Goal: Use online tool/utility: Use online tool/utility

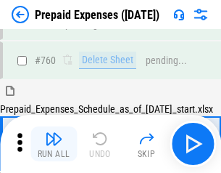
click at [54, 144] on img "button" at bounding box center [53, 138] width 17 height 17
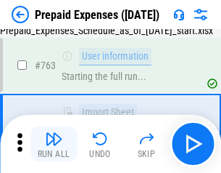
click at [54, 144] on img "button" at bounding box center [53, 138] width 17 height 17
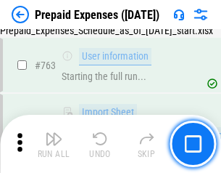
scroll to position [4109, 0]
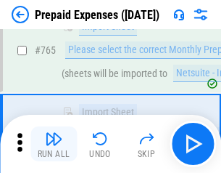
click at [54, 144] on img "button" at bounding box center [53, 138] width 17 height 17
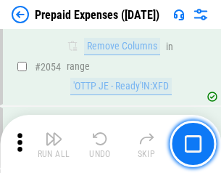
scroll to position [15173, 0]
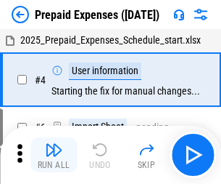
click at [54, 155] on img "button" at bounding box center [53, 149] width 17 height 17
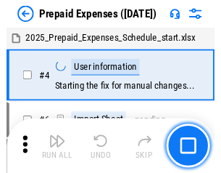
scroll to position [64, 0]
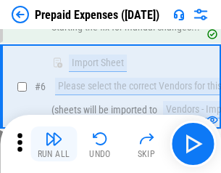
click at [54, 144] on img "button" at bounding box center [53, 138] width 17 height 17
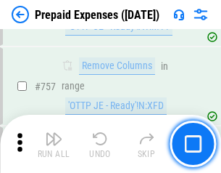
scroll to position [5172, 0]
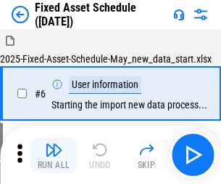
click at [54, 155] on img "button" at bounding box center [53, 149] width 17 height 17
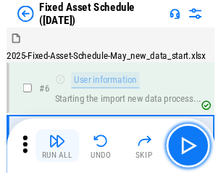
scroll to position [78, 0]
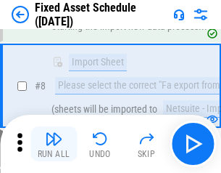
click at [54, 144] on img "button" at bounding box center [53, 138] width 17 height 17
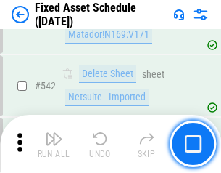
scroll to position [5175, 0]
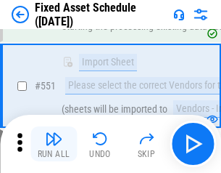
click at [54, 144] on img "button" at bounding box center [53, 138] width 17 height 17
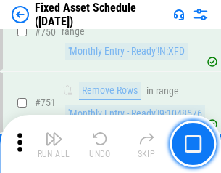
scroll to position [7076, 0]
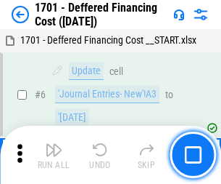
scroll to position [174, 0]
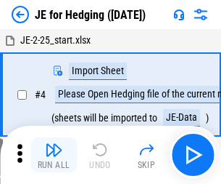
click at [54, 144] on img "button" at bounding box center [53, 149] width 17 height 17
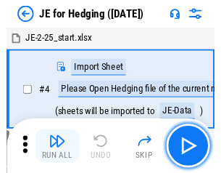
scroll to position [2, 0]
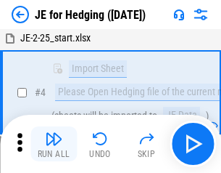
click at [54, 144] on img "button" at bounding box center [53, 138] width 17 height 17
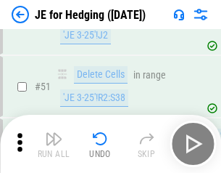
scroll to position [940, 0]
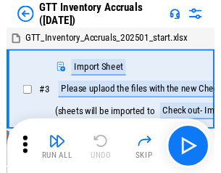
scroll to position [2, 0]
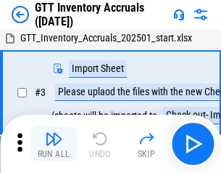
click at [54, 144] on img "button" at bounding box center [53, 138] width 17 height 17
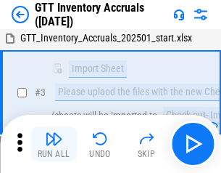
click at [54, 144] on img "button" at bounding box center [53, 138] width 17 height 17
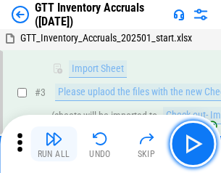
scroll to position [94, 0]
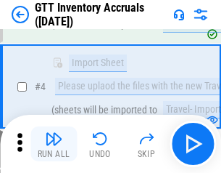
click at [54, 144] on img "button" at bounding box center [53, 138] width 17 height 17
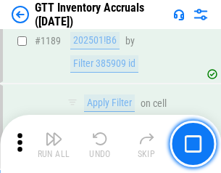
scroll to position [11853, 0]
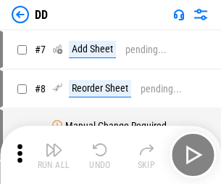
click at [54, 155] on img "button" at bounding box center [53, 149] width 17 height 17
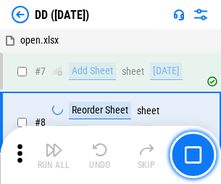
scroll to position [140, 0]
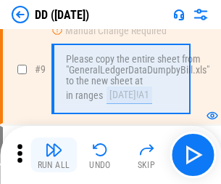
click at [54, 155] on img "button" at bounding box center [53, 149] width 17 height 17
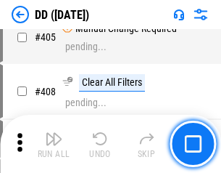
scroll to position [6494, 0]
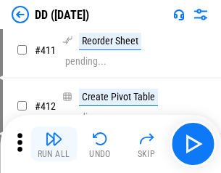
click at [54, 144] on img "button" at bounding box center [53, 138] width 17 height 17
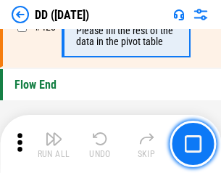
scroll to position [6947, 0]
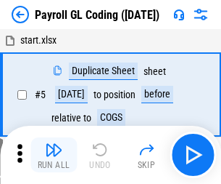
click at [54, 155] on img "button" at bounding box center [53, 149] width 17 height 17
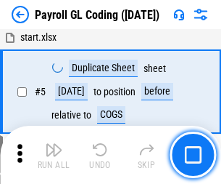
scroll to position [174, 0]
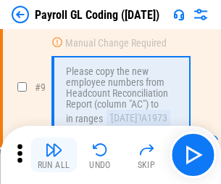
click at [54, 155] on img "button" at bounding box center [53, 149] width 17 height 17
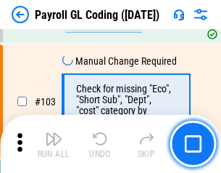
scroll to position [3405, 0]
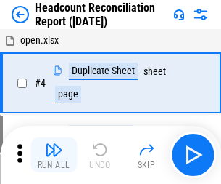
click at [54, 155] on img "button" at bounding box center [53, 149] width 17 height 17
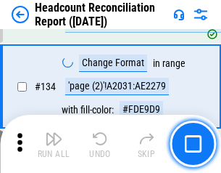
scroll to position [1745, 0]
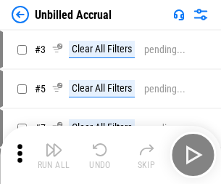
click at [54, 155] on img "button" at bounding box center [53, 149] width 17 height 17
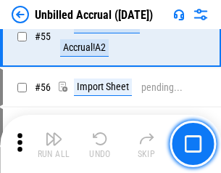
scroll to position [1515, 0]
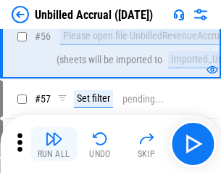
click at [54, 144] on img "button" at bounding box center [53, 138] width 17 height 17
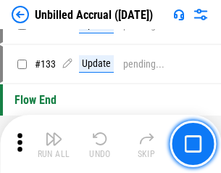
scroll to position [4323, 0]
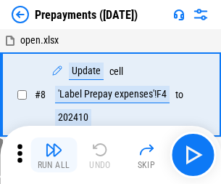
click at [54, 155] on img "button" at bounding box center [53, 149] width 17 height 17
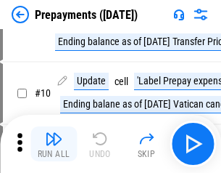
scroll to position [91, 0]
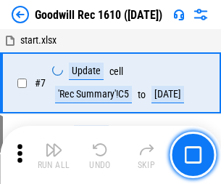
scroll to position [248, 0]
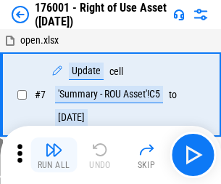
click at [54, 155] on img "button" at bounding box center [53, 149] width 17 height 17
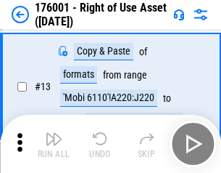
scroll to position [94, 0]
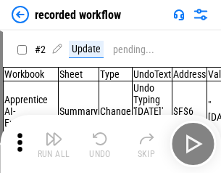
click at [54, 144] on img "button" at bounding box center [53, 138] width 17 height 17
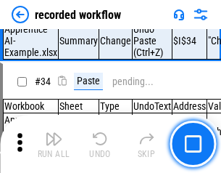
scroll to position [4537, 0]
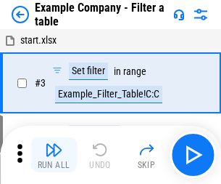
click at [54, 155] on img "button" at bounding box center [53, 149] width 17 height 17
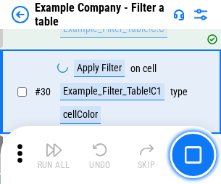
scroll to position [1328, 0]
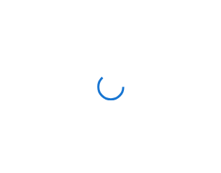
scroll to position [22, 0]
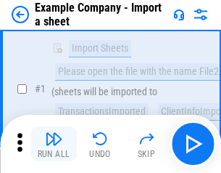
click at [54, 144] on img "button" at bounding box center [53, 138] width 17 height 17
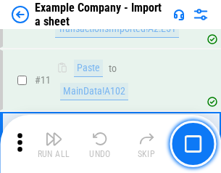
scroll to position [321, 0]
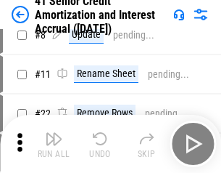
click at [54, 144] on img "button" at bounding box center [53, 138] width 17 height 17
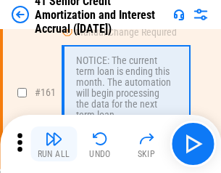
click at [54, 144] on img "button" at bounding box center [53, 138] width 17 height 17
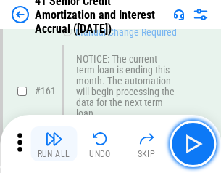
scroll to position [1552, 0]
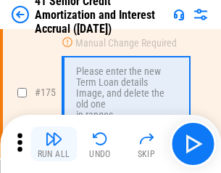
click at [54, 144] on img "button" at bounding box center [53, 138] width 17 height 17
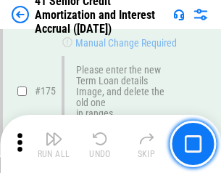
scroll to position [1700, 0]
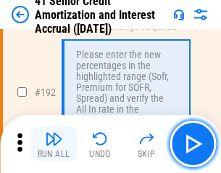
click at [54, 144] on img "button" at bounding box center [53, 138] width 17 height 17
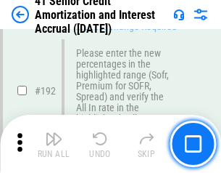
scroll to position [1852, 0]
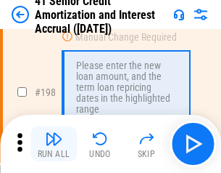
click at [54, 144] on img "button" at bounding box center [53, 138] width 17 height 17
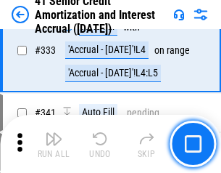
scroll to position [3708, 0]
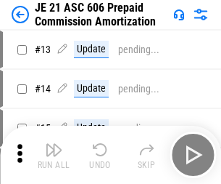
click at [54, 144] on img "button" at bounding box center [53, 149] width 17 height 17
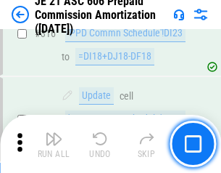
scroll to position [2710, 0]
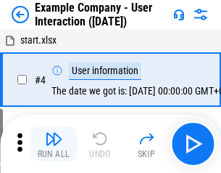
click at [54, 144] on img "button" at bounding box center [53, 138] width 17 height 17
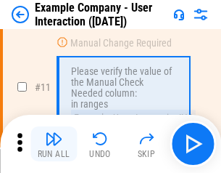
click at [54, 144] on img "button" at bounding box center [53, 138] width 17 height 17
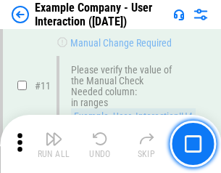
scroll to position [314, 0]
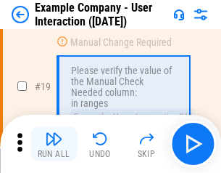
click at [54, 144] on img "button" at bounding box center [53, 138] width 17 height 17
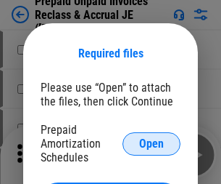
click at [152, 143] on span "Open" at bounding box center [151, 144] width 25 height 12
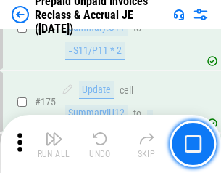
scroll to position [1960, 0]
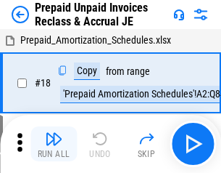
click at [54, 144] on img "button" at bounding box center [53, 138] width 17 height 17
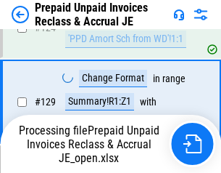
scroll to position [1263, 0]
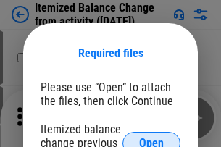
click at [152, 138] on span "Open" at bounding box center [151, 144] width 25 height 12
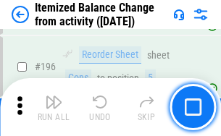
scroll to position [2794, 0]
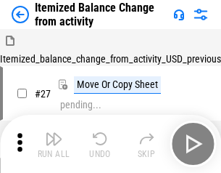
scroll to position [22, 0]
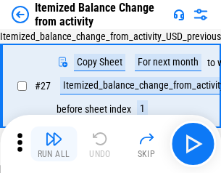
click at [54, 144] on img "button" at bounding box center [53, 138] width 17 height 17
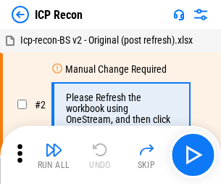
scroll to position [7, 0]
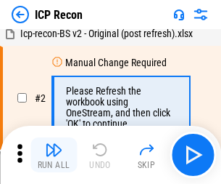
click at [54, 155] on img "button" at bounding box center [53, 149] width 17 height 17
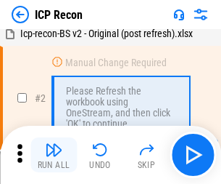
click at [54, 155] on img "button" at bounding box center [53, 149] width 17 height 17
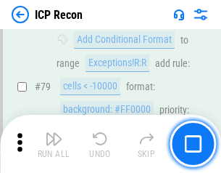
scroll to position [1423, 0]
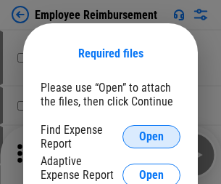
click at [152, 136] on span "Open" at bounding box center [151, 137] width 25 height 12
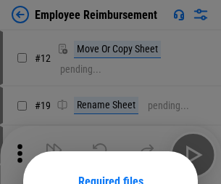
scroll to position [128, 0]
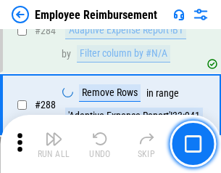
scroll to position [3945, 0]
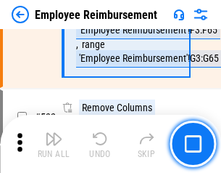
click at [54, 144] on img "button" at bounding box center [53, 138] width 17 height 17
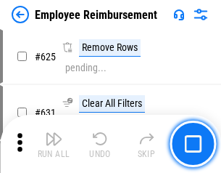
scroll to position [8691, 0]
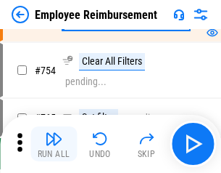
click at [54, 144] on img "button" at bounding box center [53, 138] width 17 height 17
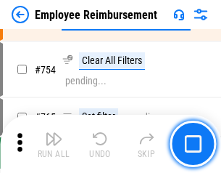
click at [54, 144] on img "button" at bounding box center [53, 138] width 17 height 17
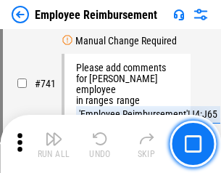
scroll to position [10183, 0]
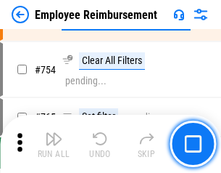
click at [54, 144] on img "button" at bounding box center [53, 138] width 17 height 17
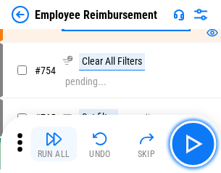
click at [54, 144] on img "button" at bounding box center [53, 138] width 17 height 17
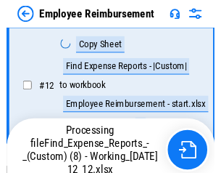
scroll to position [295, 0]
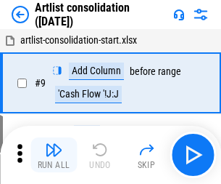
click at [54, 155] on img "button" at bounding box center [53, 149] width 17 height 17
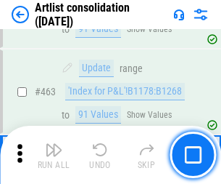
scroll to position [6356, 0]
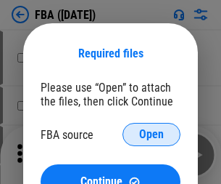
click at [152, 134] on span "Open" at bounding box center [151, 134] width 25 height 12
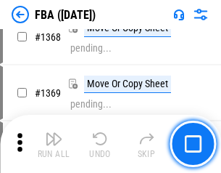
scroll to position [15588, 0]
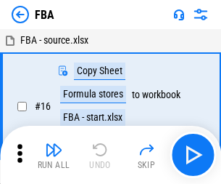
scroll to position [15, 0]
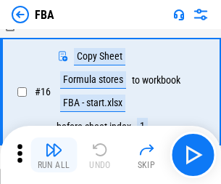
click at [54, 155] on img "button" at bounding box center [53, 149] width 17 height 17
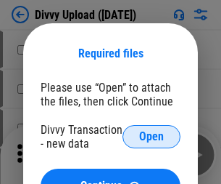
click at [152, 136] on span "Open" at bounding box center [151, 137] width 25 height 12
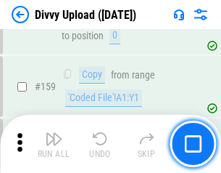
scroll to position [1503, 0]
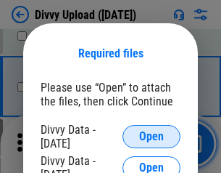
click at [152, 136] on span "Open" at bounding box center [151, 137] width 25 height 12
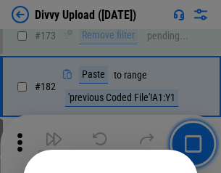
scroll to position [1629, 0]
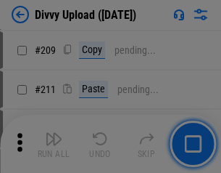
scroll to position [2465, 0]
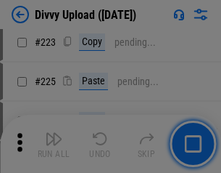
scroll to position [2897, 0]
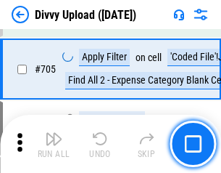
scroll to position [9929, 0]
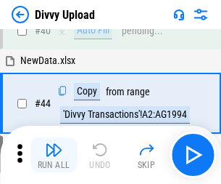
click at [54, 155] on img "button" at bounding box center [53, 149] width 17 height 17
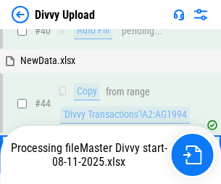
scroll to position [160, 0]
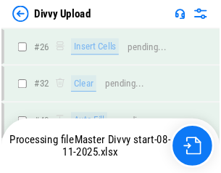
scroll to position [1503, 0]
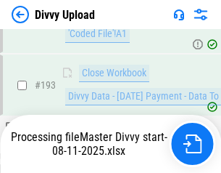
scroll to position [2029, 0]
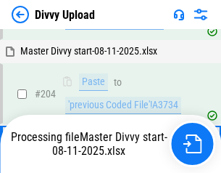
scroll to position [2423, 0]
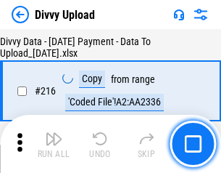
scroll to position [2989, 0]
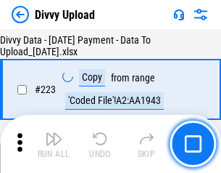
scroll to position [3309, 0]
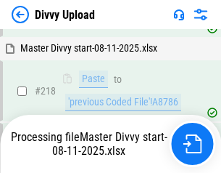
scroll to position [3125, 0]
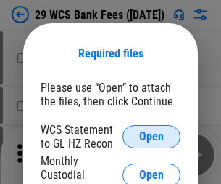
click at [152, 136] on span "Open" at bounding box center [151, 137] width 25 height 12
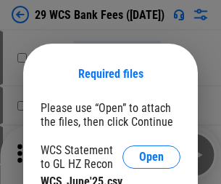
scroll to position [20, 0]
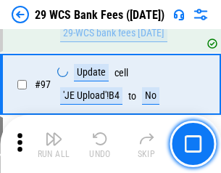
scroll to position [1415, 0]
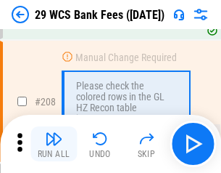
click at [54, 144] on img "button" at bounding box center [53, 138] width 17 height 17
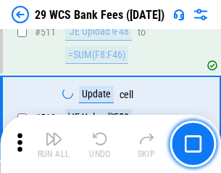
scroll to position [7303, 0]
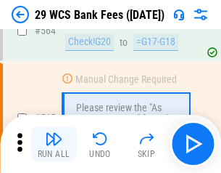
click at [54, 144] on img "button" at bounding box center [53, 138] width 17 height 17
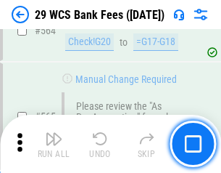
scroll to position [7850, 0]
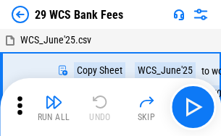
scroll to position [26, 0]
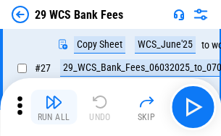
click at [54, 107] on img "button" at bounding box center [53, 102] width 17 height 17
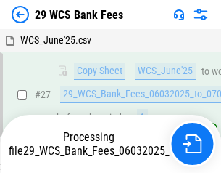
scroll to position [290, 0]
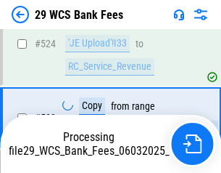
scroll to position [7749, 0]
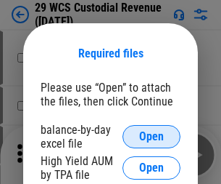
click at [152, 136] on span "Open" at bounding box center [151, 137] width 25 height 12
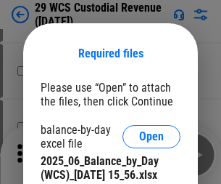
scroll to position [592, 0]
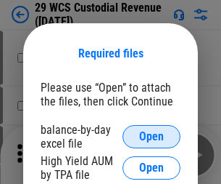
click at [152, 136] on span "Open" at bounding box center [151, 137] width 25 height 12
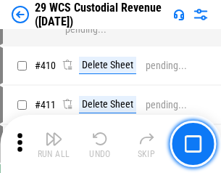
scroll to position [6723, 0]
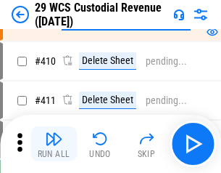
click at [54, 144] on img "button" at bounding box center [53, 138] width 17 height 17
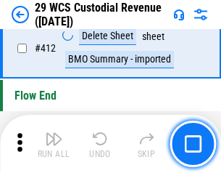
scroll to position [6932, 0]
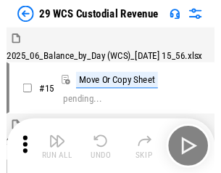
scroll to position [35, 0]
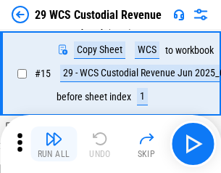
click at [54, 144] on img "button" at bounding box center [53, 138] width 17 height 17
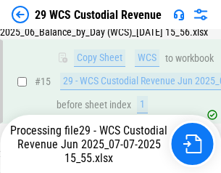
scroll to position [329, 0]
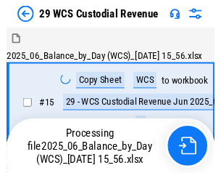
scroll to position [35, 0]
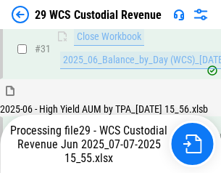
scroll to position [745, 0]
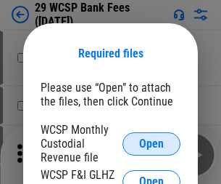
click at [152, 143] on span "Open" at bounding box center [151, 144] width 25 height 12
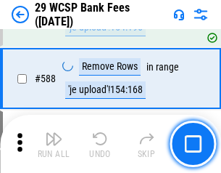
scroll to position [5713, 0]
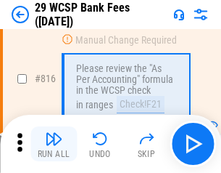
click at [54, 144] on img "button" at bounding box center [53, 138] width 17 height 17
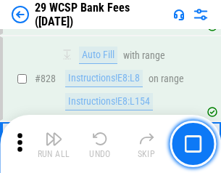
scroll to position [9209, 0]
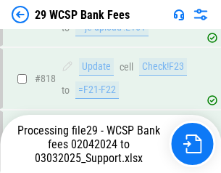
scroll to position [8925, 0]
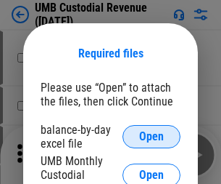
click at [152, 136] on span "Open" at bounding box center [151, 137] width 25 height 12
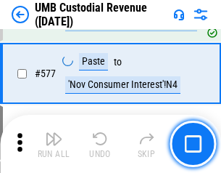
scroll to position [6769, 0]
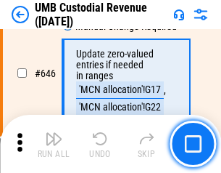
click at [54, 144] on img "button" at bounding box center [53, 138] width 17 height 17
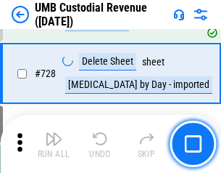
scroll to position [8954, 0]
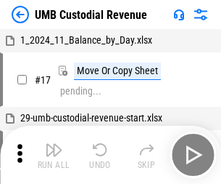
scroll to position [11, 0]
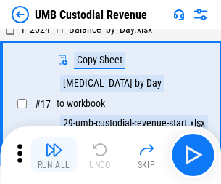
click at [54, 155] on img "button" at bounding box center [53, 149] width 17 height 17
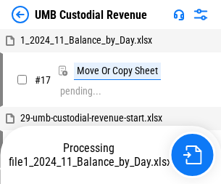
scroll to position [11, 0]
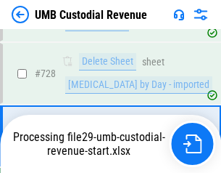
scroll to position [8921, 0]
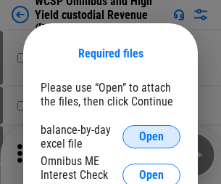
click at [152, 136] on span "Open" at bounding box center [151, 137] width 25 height 12
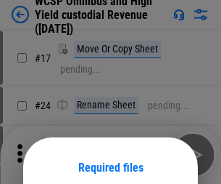
scroll to position [114, 0]
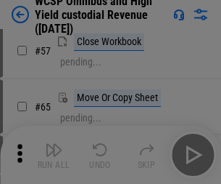
scroll to position [633, 0]
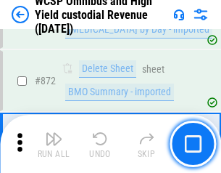
scroll to position [12285, 0]
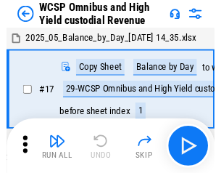
scroll to position [8, 0]
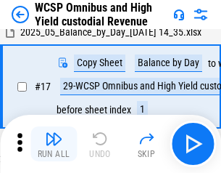
click at [54, 144] on img "button" at bounding box center [53, 138] width 17 height 17
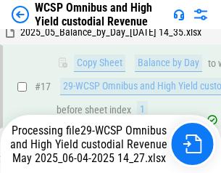
scroll to position [302, 0]
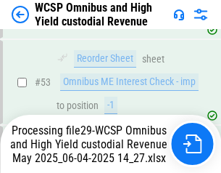
scroll to position [1061, 0]
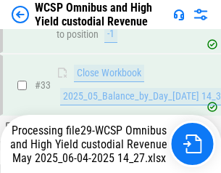
scroll to position [719, 0]
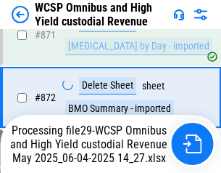
scroll to position [12251, 0]
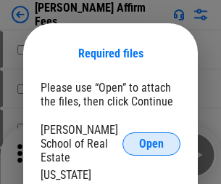
click at [152, 138] on span "Open" at bounding box center [151, 144] width 25 height 12
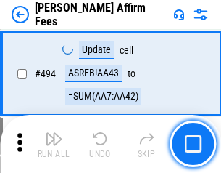
scroll to position [3947, 0]
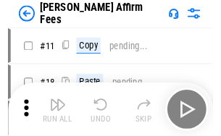
scroll to position [15, 0]
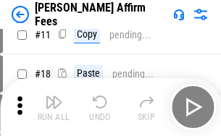
click at [54, 107] on img "button" at bounding box center [53, 102] width 17 height 17
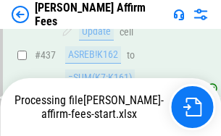
scroll to position [3807, 0]
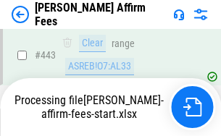
scroll to position [3891, 0]
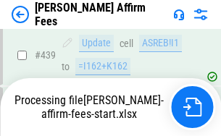
scroll to position [3807, 0]
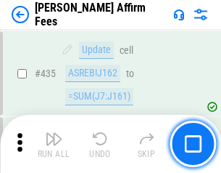
scroll to position [3789, 0]
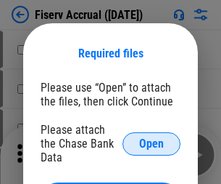
click at [152, 138] on span "Open" at bounding box center [151, 144] width 25 height 12
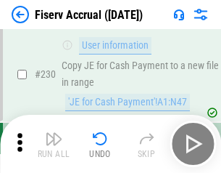
scroll to position [4599, 0]
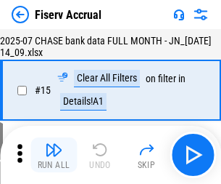
click at [54, 155] on img "button" at bounding box center [53, 149] width 17 height 17
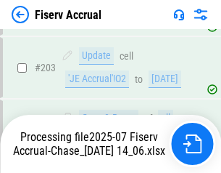
scroll to position [4106, 0]
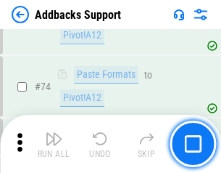
scroll to position [1057, 0]
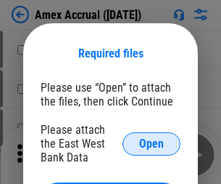
click at [152, 143] on span "Open" at bounding box center [151, 144] width 25 height 12
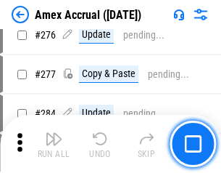
scroll to position [3778, 0]
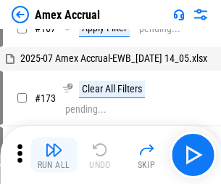
click at [54, 155] on img "button" at bounding box center [53, 149] width 17 height 17
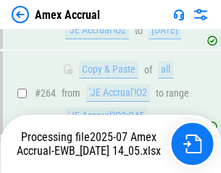
scroll to position [4146, 0]
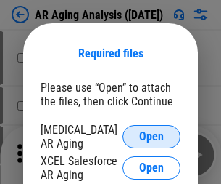
click at [152, 134] on span "Open" at bounding box center [151, 137] width 25 height 12
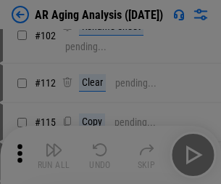
scroll to position [200, 0]
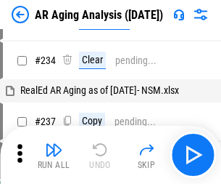
scroll to position [15, 0]
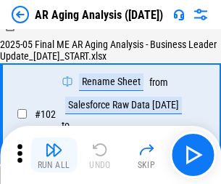
click at [54, 155] on img "button" at bounding box center [53, 149] width 17 height 17
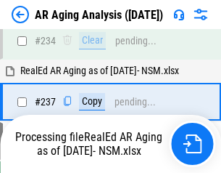
scroll to position [2250, 0]
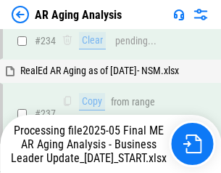
scroll to position [2293, 0]
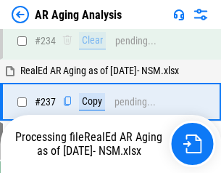
scroll to position [2293, 0]
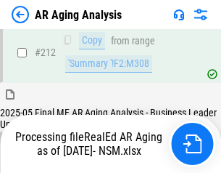
scroll to position [2171, 0]
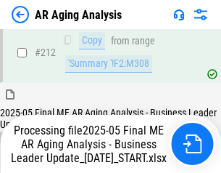
scroll to position [2233, 0]
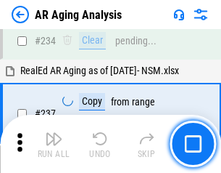
scroll to position [2233, 0]
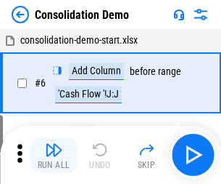
click at [54, 155] on img "button" at bounding box center [53, 149] width 17 height 17
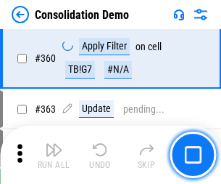
scroll to position [4865, 0]
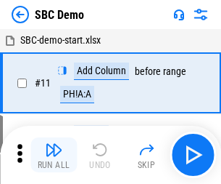
click at [54, 155] on img "button" at bounding box center [53, 149] width 17 height 17
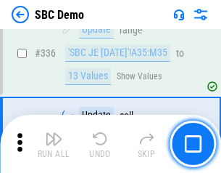
scroll to position [3818, 0]
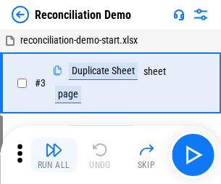
click at [54, 155] on img "button" at bounding box center [53, 149] width 17 height 17
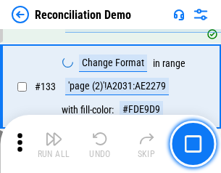
scroll to position [1724, 0]
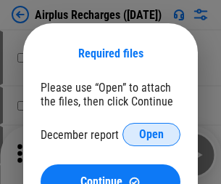
click at [152, 134] on span "Open" at bounding box center [151, 134] width 25 height 12
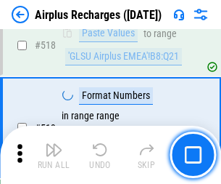
scroll to position [6246, 0]
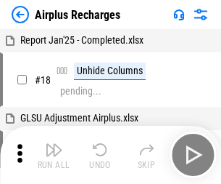
click at [54, 155] on img "button" at bounding box center [53, 149] width 17 height 17
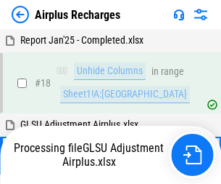
scroll to position [64, 0]
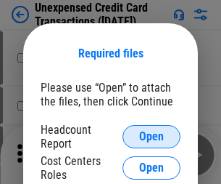
click at [152, 136] on span "Open" at bounding box center [151, 137] width 25 height 12
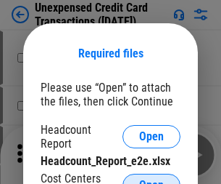
click at [152, 179] on span "Open" at bounding box center [151, 185] width 25 height 12
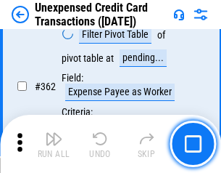
scroll to position [3733, 0]
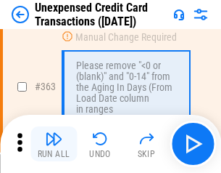
click at [54, 144] on img "button" at bounding box center [53, 138] width 17 height 17
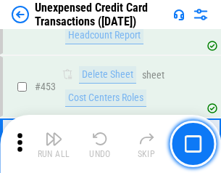
scroll to position [4951, 0]
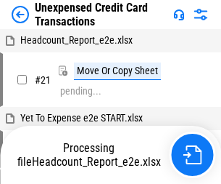
scroll to position [22, 0]
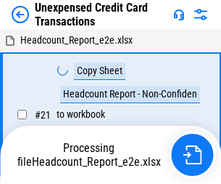
scroll to position [22, 0]
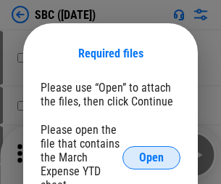
click at [152, 157] on span "Open" at bounding box center [151, 158] width 25 height 12
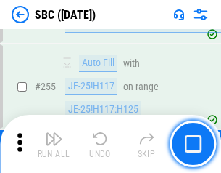
scroll to position [2836, 0]
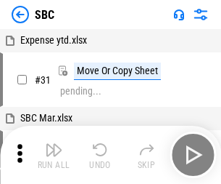
scroll to position [15, 0]
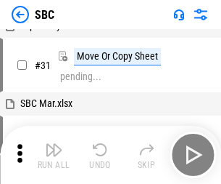
click at [54, 155] on img "button" at bounding box center [53, 149] width 17 height 17
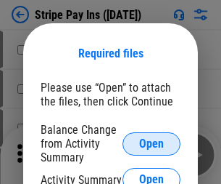
click at [152, 143] on span "Open" at bounding box center [151, 144] width 25 height 12
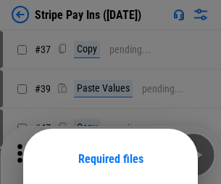
scroll to position [105, 0]
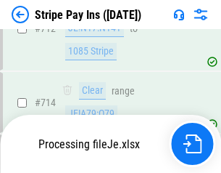
scroll to position [7525, 0]
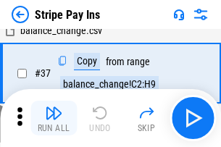
click at [54, 118] on img "button" at bounding box center [53, 113] width 17 height 17
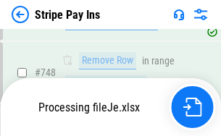
scroll to position [7493, 0]
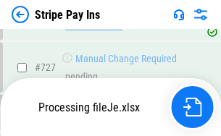
scroll to position [7493, 0]
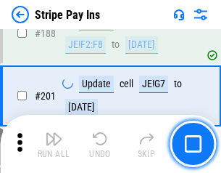
scroll to position [2067, 0]
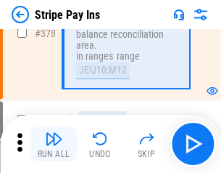
click at [54, 144] on img "button" at bounding box center [53, 138] width 17 height 17
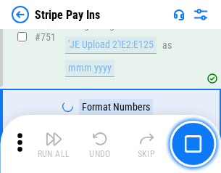
scroll to position [7475, 0]
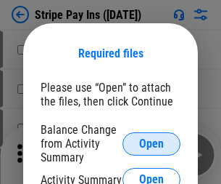
click at [152, 143] on span "Open" at bounding box center [151, 144] width 25 height 12
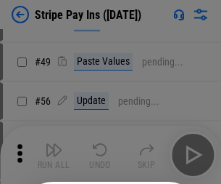
scroll to position [263, 0]
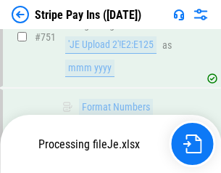
scroll to position [7525, 0]
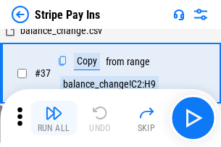
click at [54, 118] on img "button" at bounding box center [53, 113] width 17 height 17
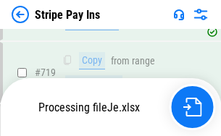
scroll to position [7493, 0]
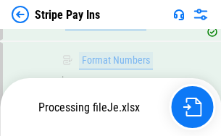
scroll to position [7493, 0]
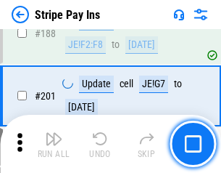
scroll to position [2067, 0]
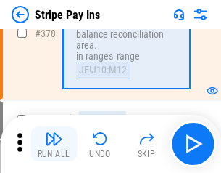
click at [54, 144] on img "button" at bounding box center [53, 138] width 17 height 17
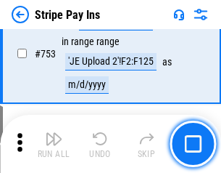
scroll to position [7475, 0]
